Goal: Task Accomplishment & Management: Complete application form

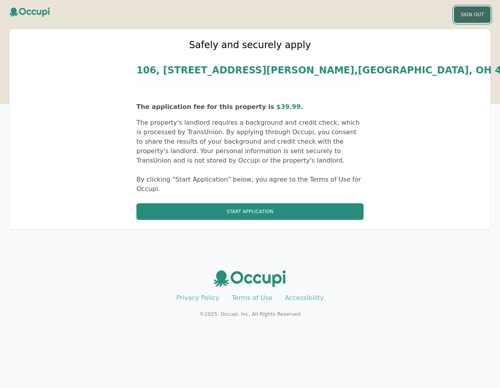
click at [469, 17] on button "Sign Out" at bounding box center [472, 14] width 37 height 17
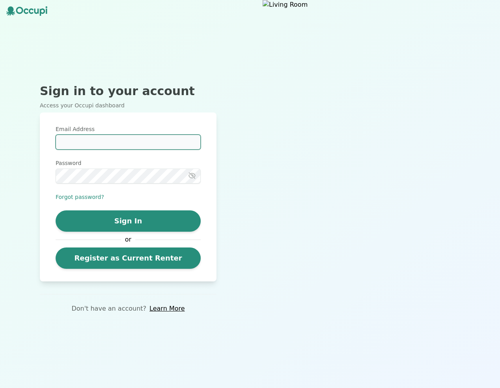
click at [129, 144] on input "Email Address" at bounding box center [128, 142] width 145 height 15
click at [77, 207] on div "Email Address Password Forgot password? Sign In or Register as Current Renter" at bounding box center [128, 197] width 145 height 144
click at [110, 144] on input "Email Address" at bounding box center [128, 142] width 145 height 15
type input "**********"
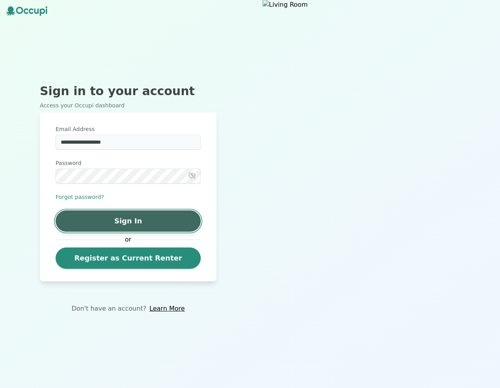
click at [132, 220] on button "Sign In" at bounding box center [128, 220] width 145 height 21
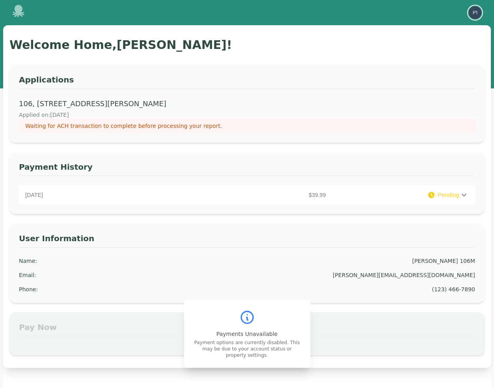
click at [474, 13] on img "button" at bounding box center [475, 12] width 13 height 13
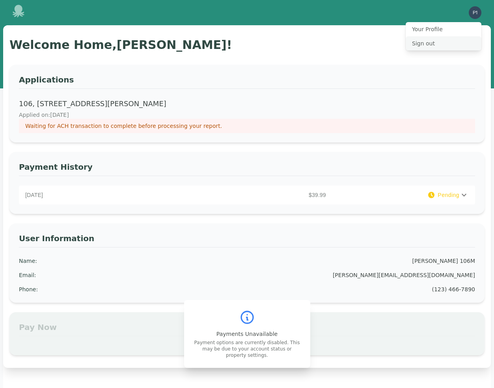
click at [426, 41] on button "Sign out" at bounding box center [444, 43] width 76 height 14
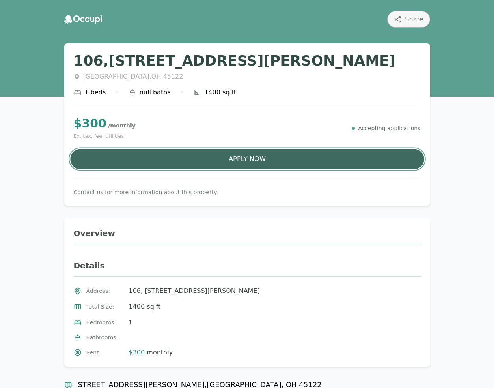
click at [251, 159] on button "Apply Now" at bounding box center [247, 159] width 354 height 20
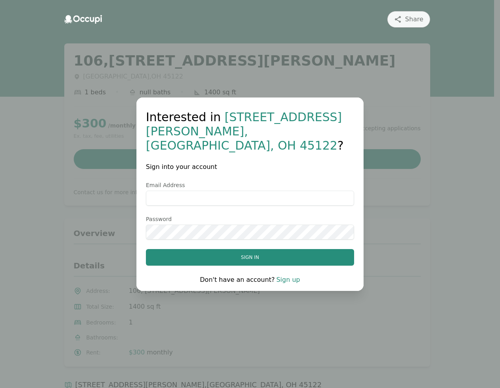
click at [235, 191] on input "Email Address" at bounding box center [250, 198] width 208 height 15
type input "**********"
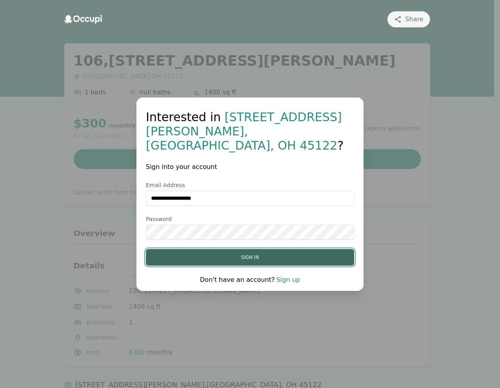
click at [262, 250] on button "Sign in" at bounding box center [250, 257] width 208 height 17
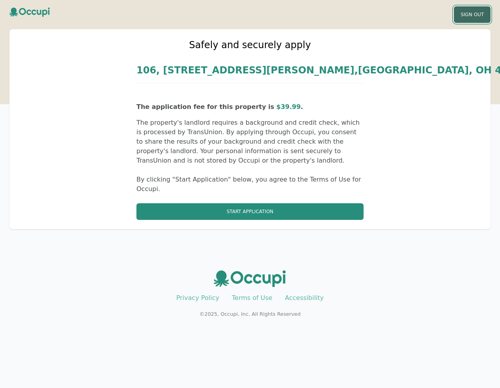
click at [472, 16] on button "Sign Out" at bounding box center [472, 14] width 37 height 17
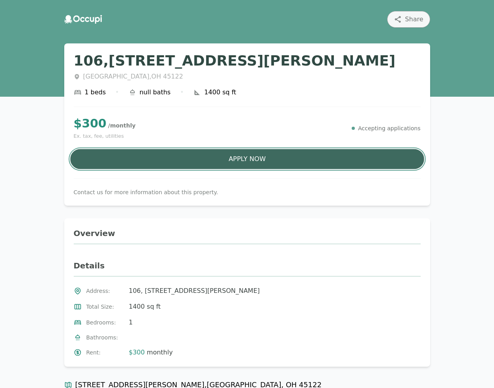
click at [255, 155] on button "Apply Now" at bounding box center [247, 159] width 354 height 20
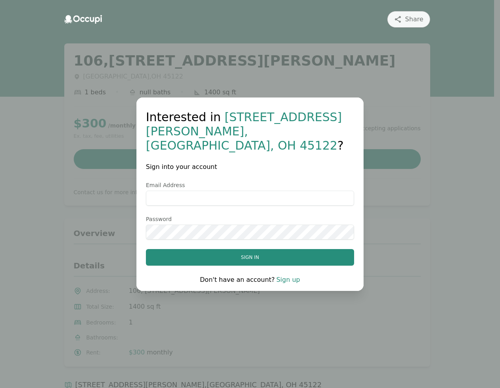
click at [260, 194] on input "Email Address" at bounding box center [250, 198] width 208 height 15
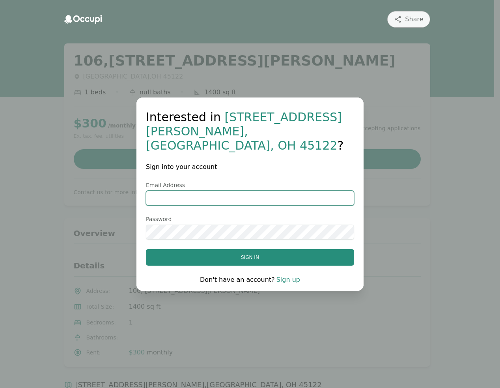
type input "**********"
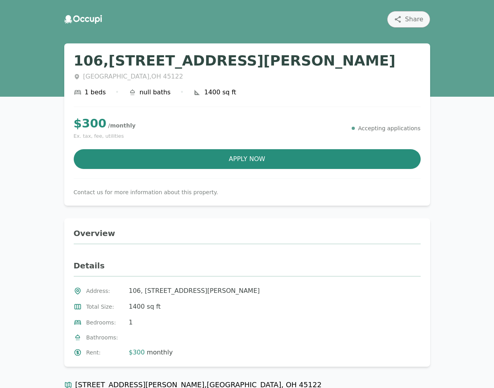
click at [93, 16] on icon at bounding box center [83, 19] width 38 height 9
click at [76, 19] on icon at bounding box center [83, 19] width 38 height 9
click at [68, 21] on icon at bounding box center [68, 19] width 8 height 9
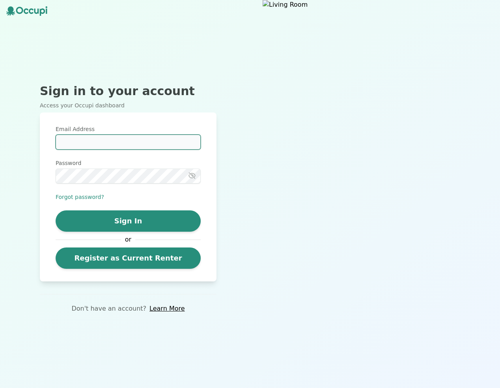
click at [114, 140] on input "Email Address" at bounding box center [128, 142] width 145 height 15
type input "**********"
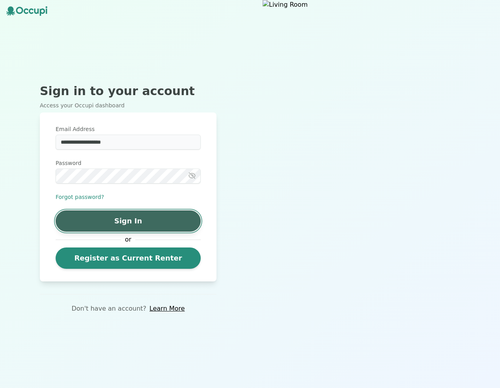
click at [136, 219] on button "Sign In" at bounding box center [128, 220] width 145 height 21
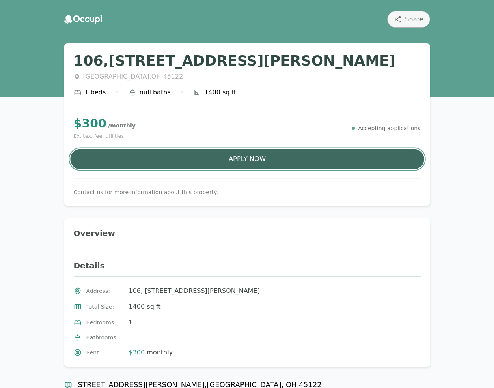
click at [249, 156] on button "Apply Now" at bounding box center [247, 159] width 354 height 20
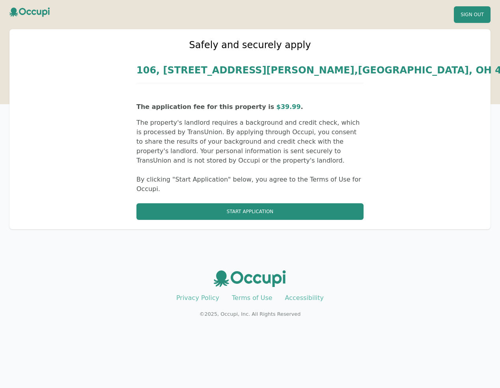
click at [39, 11] on icon at bounding box center [29, 14] width 40 height 14
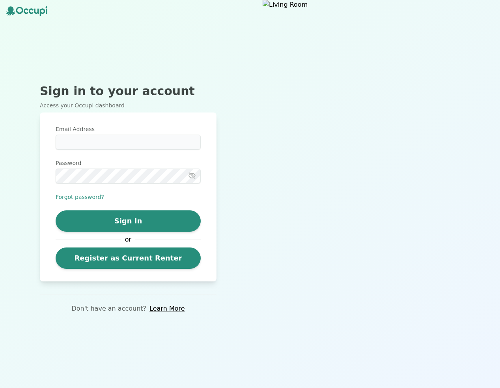
click at [10, 11] on icon at bounding box center [10, 10] width 9 height 9
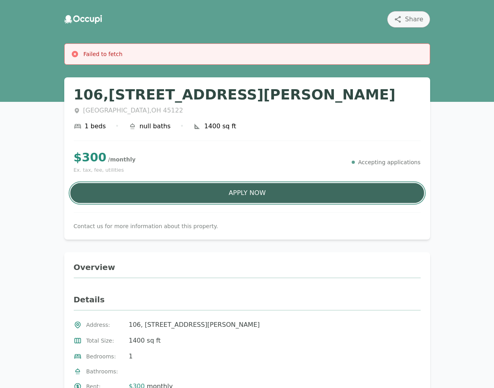
click at [235, 191] on button "Apply Now" at bounding box center [247, 193] width 354 height 20
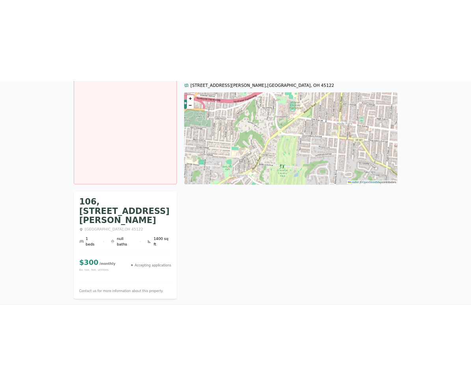
scroll to position [128, 0]
